Goal: Find specific page/section: Find specific page/section

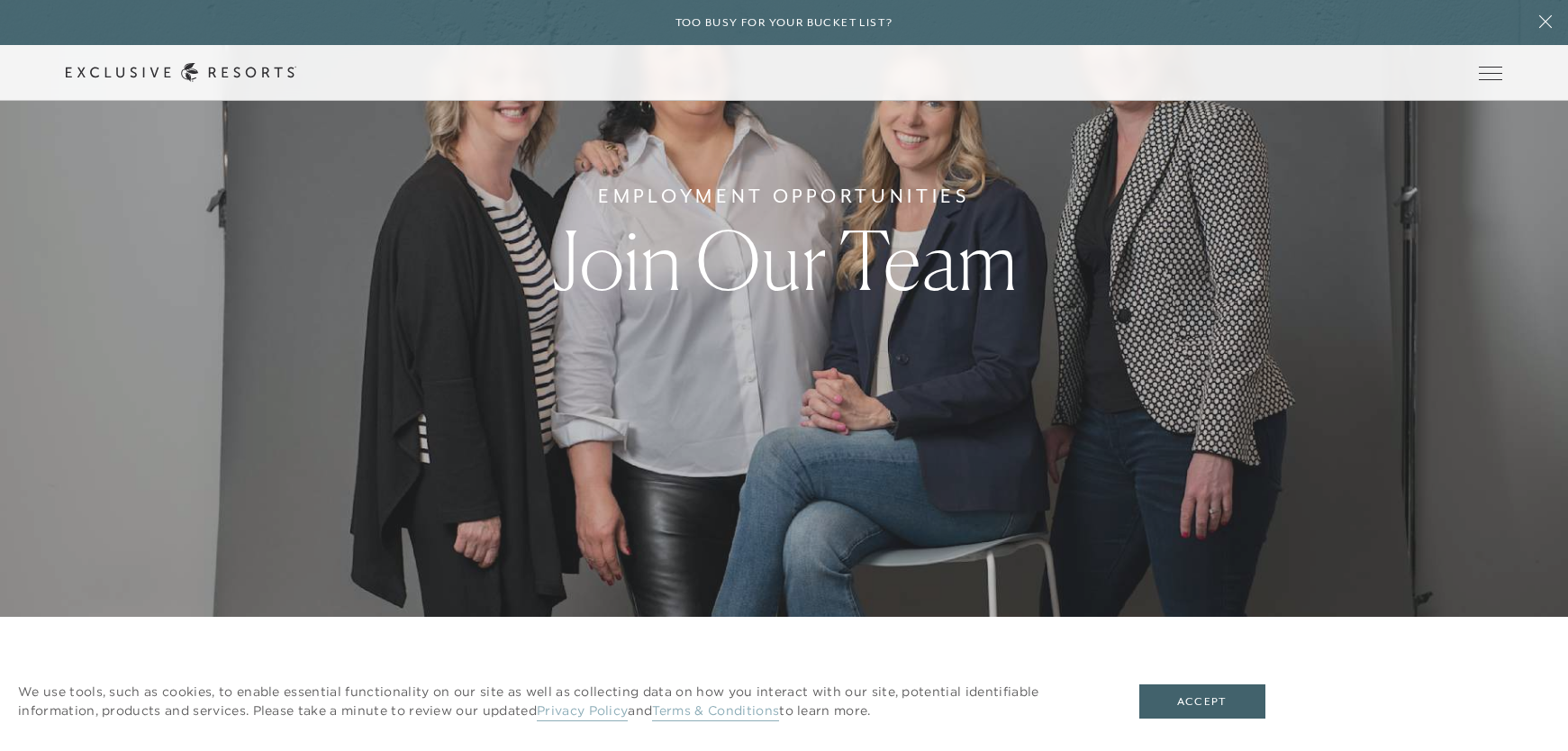
scroll to position [156, 0]
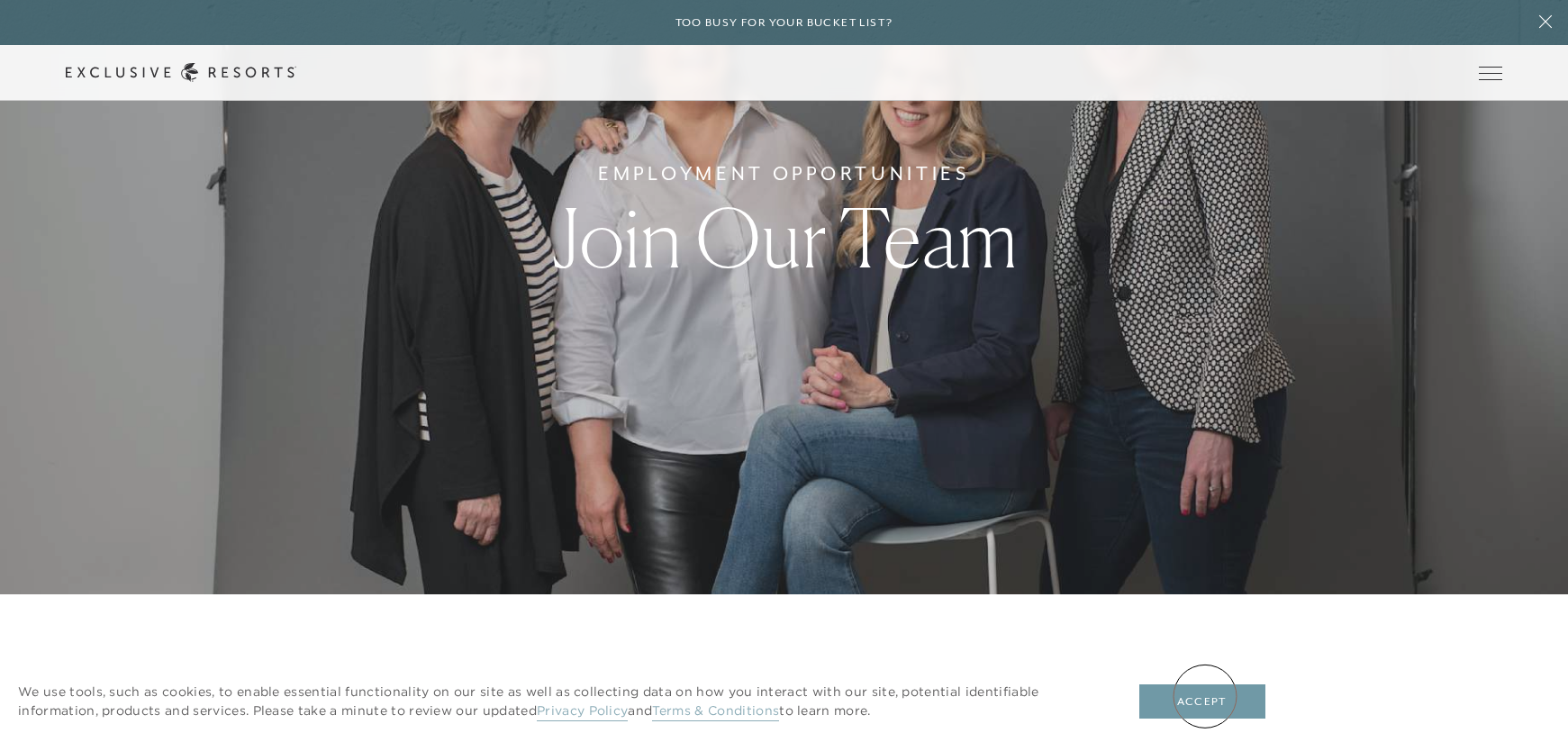
click at [1205, 694] on button "Accept" at bounding box center [1202, 701] width 126 height 34
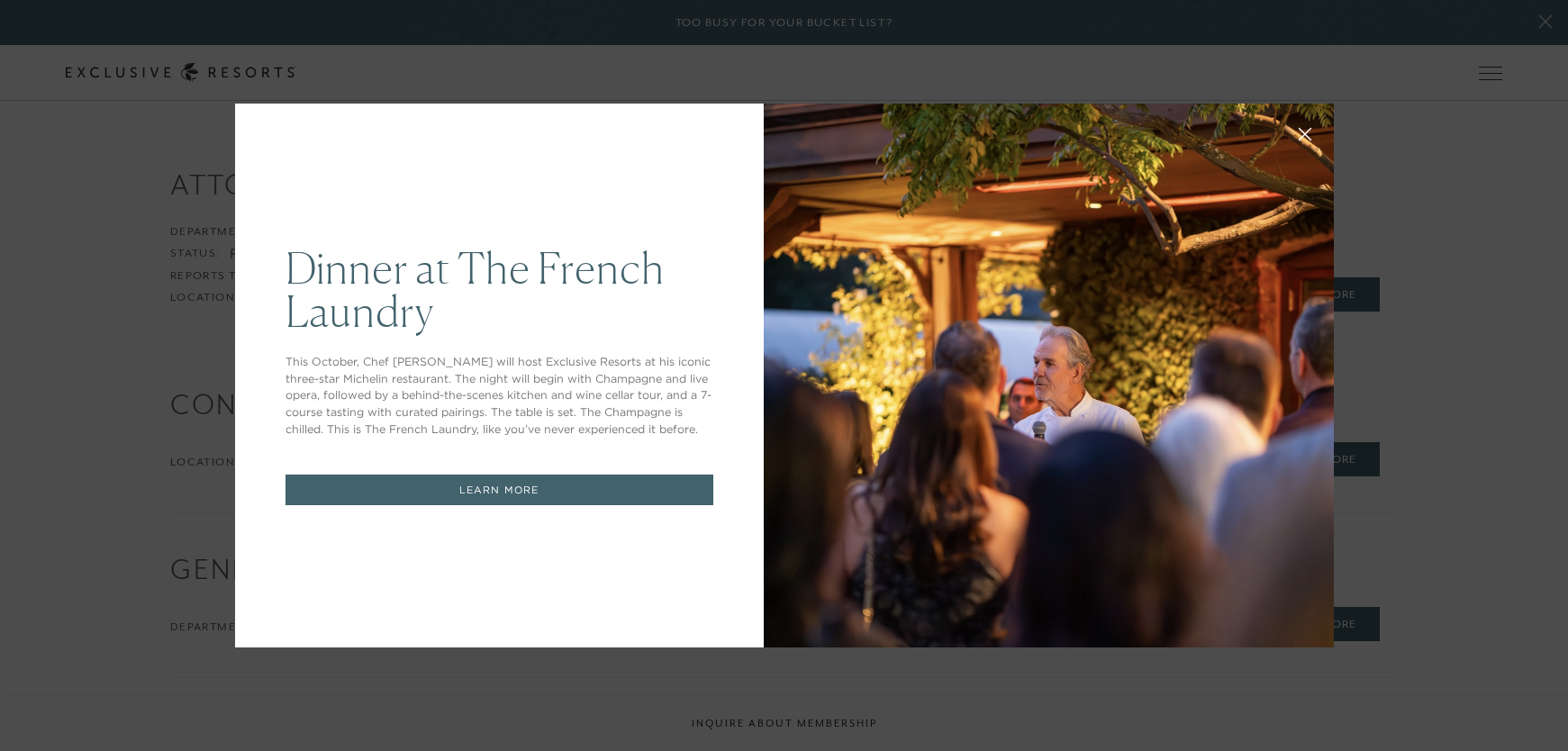
scroll to position [0, 0]
click at [1303, 137] on icon at bounding box center [1304, 135] width 14 height 14
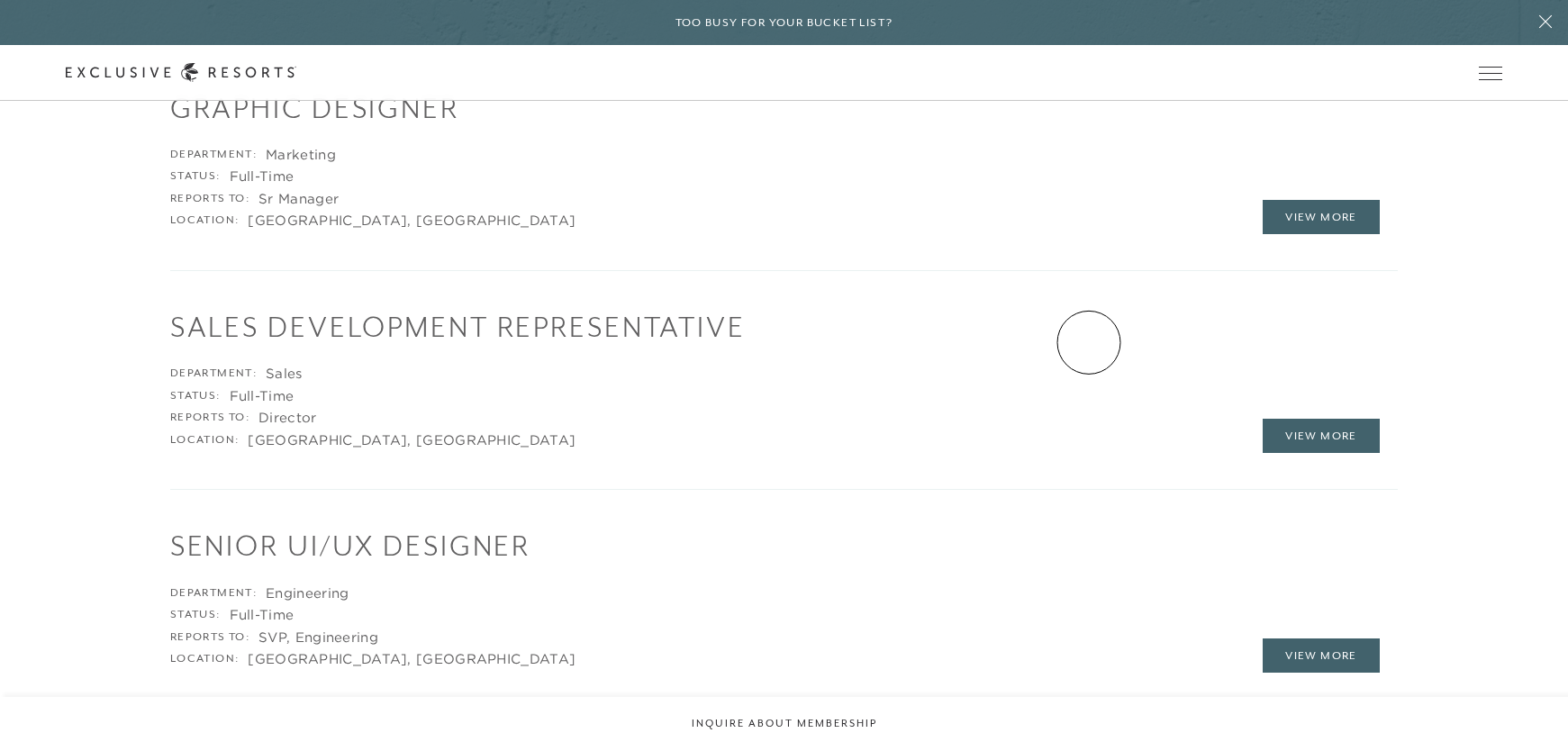
scroll to position [2753, 0]
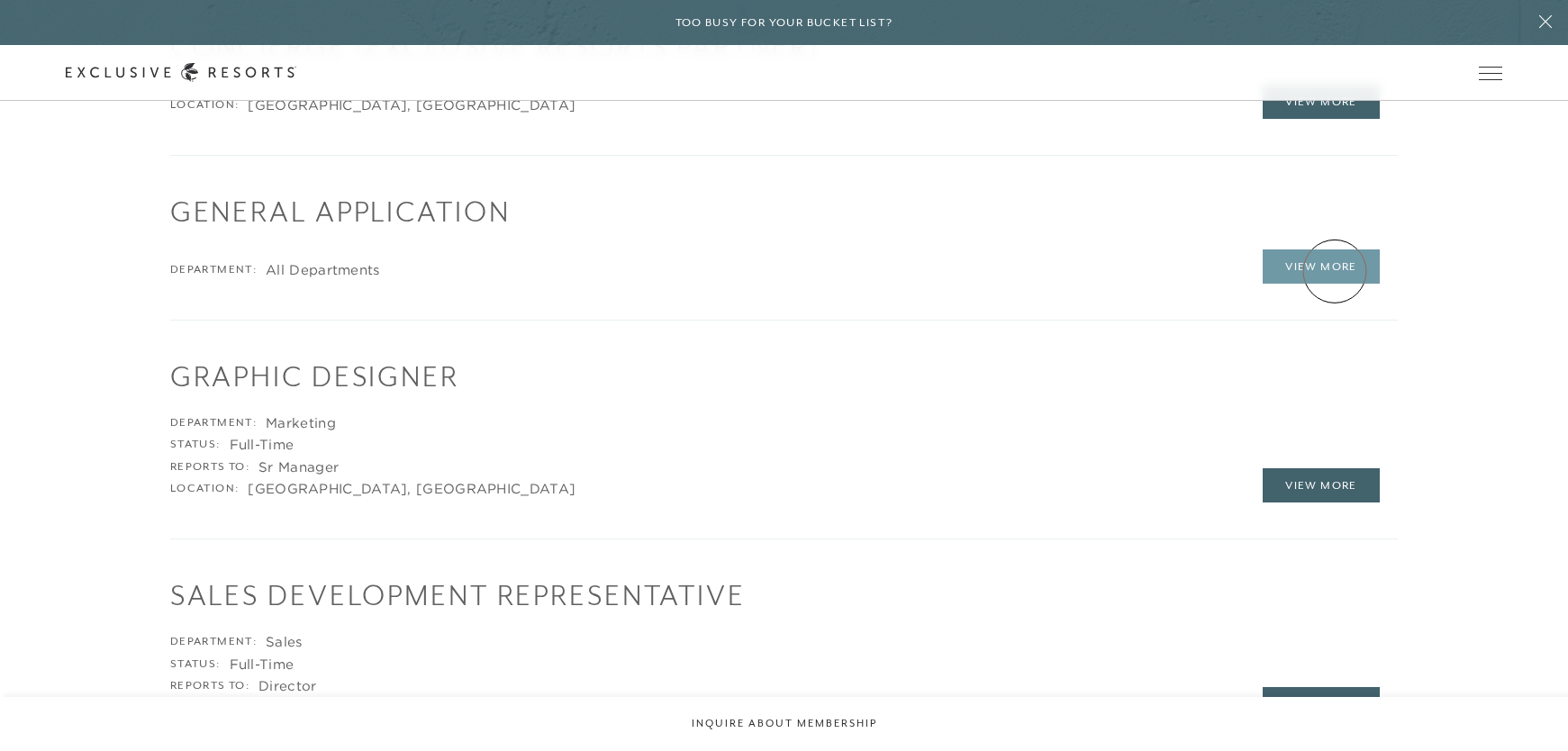
click at [1335, 271] on link "View More" at bounding box center [1321, 266] width 117 height 34
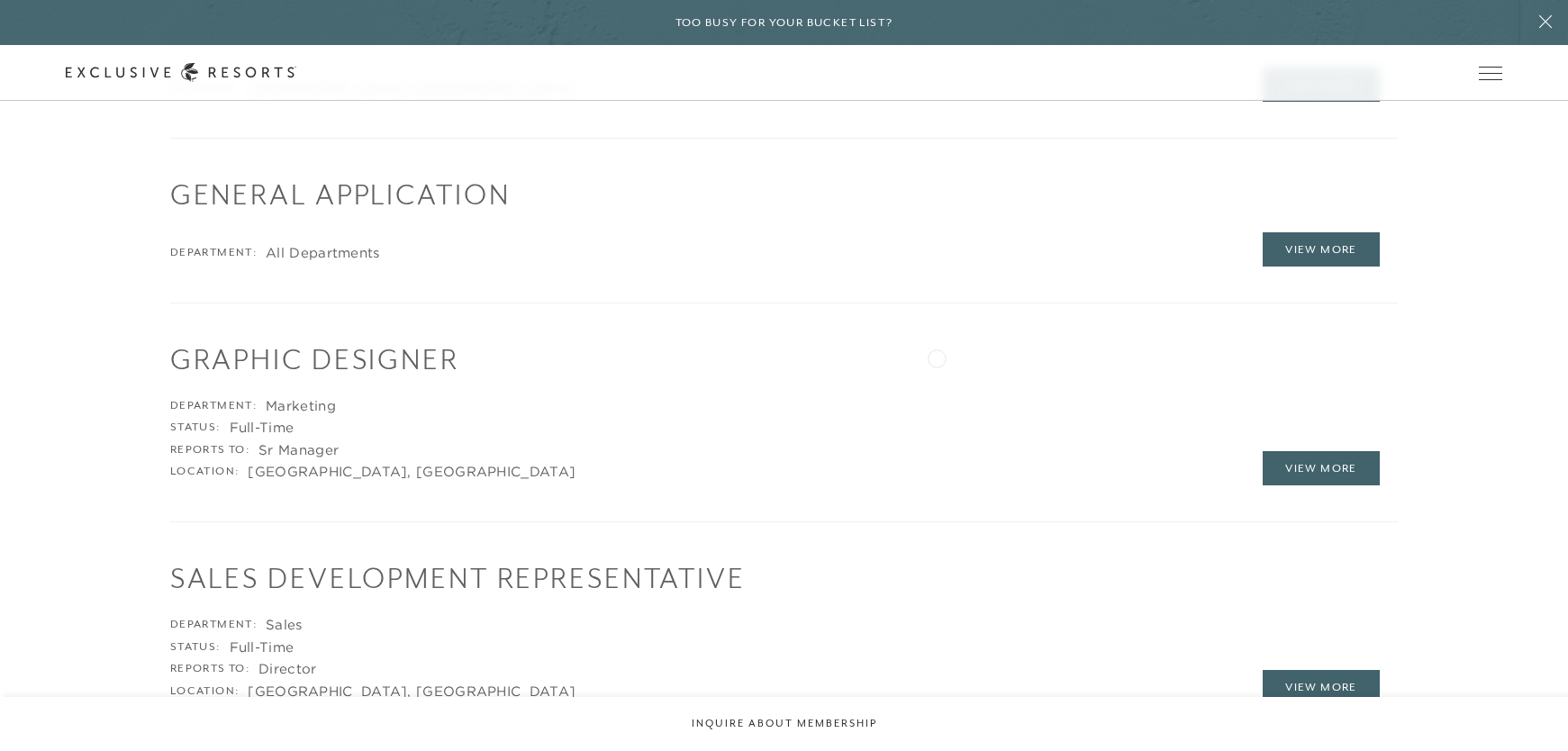
scroll to position [2757, 0]
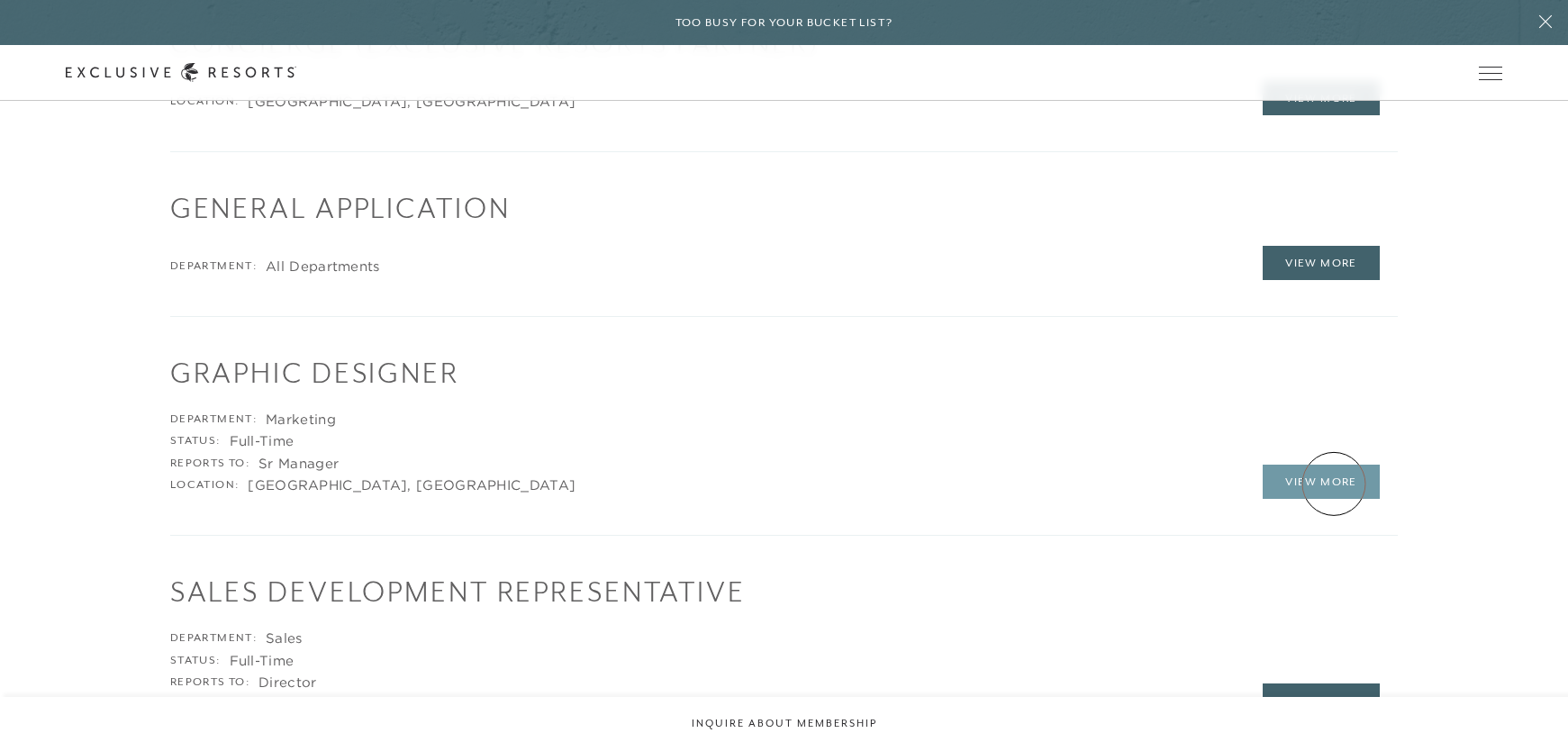
click at [1332, 481] on link "View More" at bounding box center [1321, 481] width 117 height 34
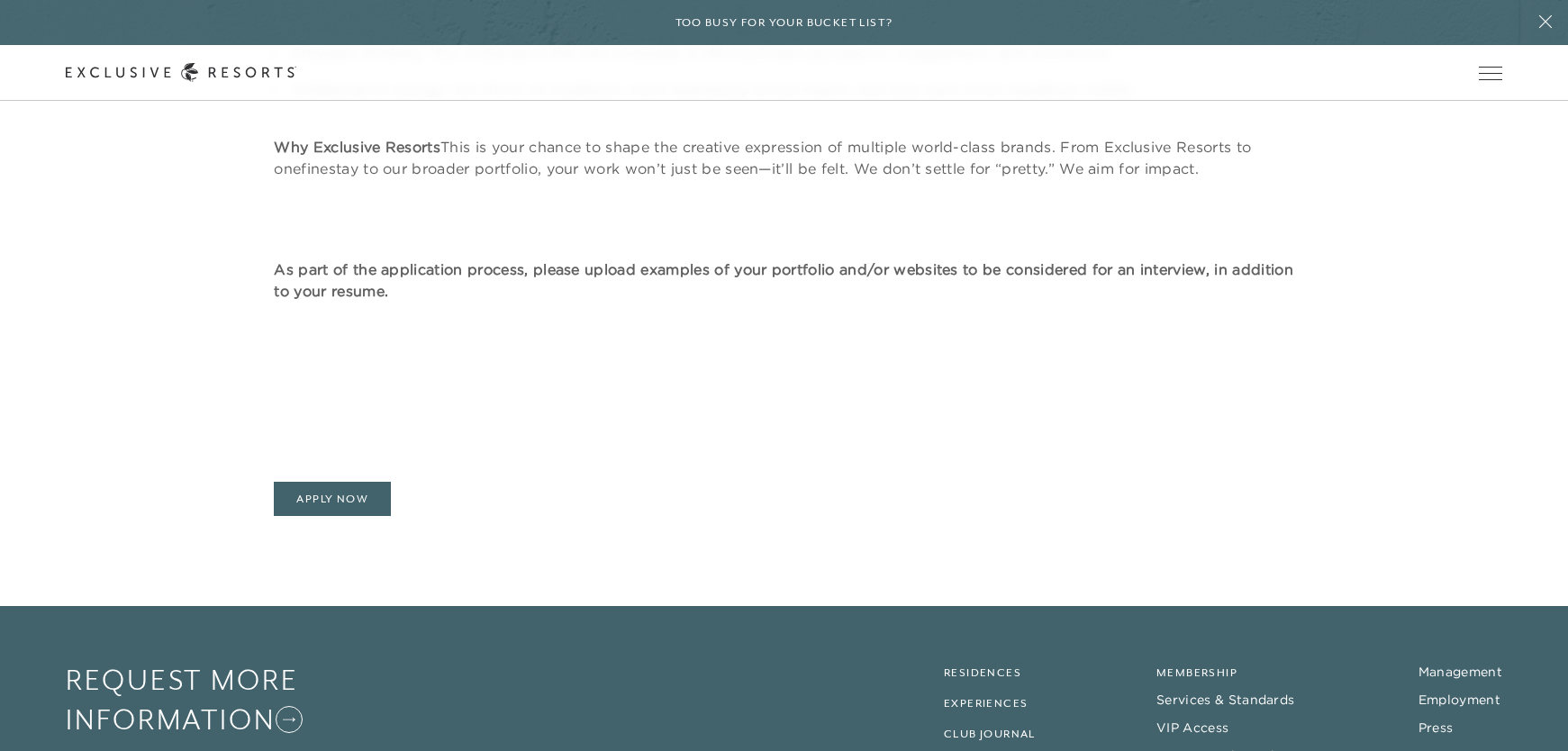
scroll to position [1411, 0]
